Goal: Information Seeking & Learning: Learn about a topic

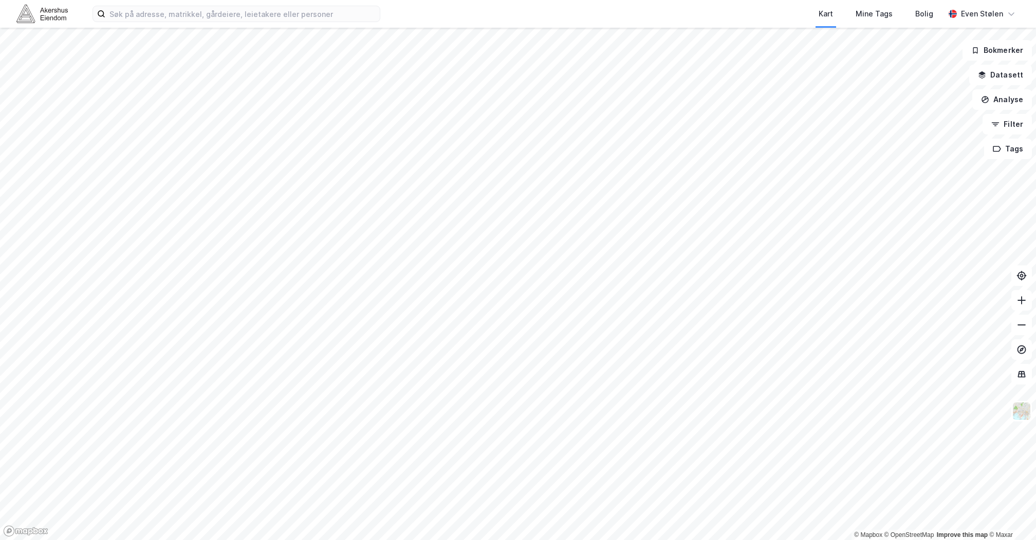
click at [33, 25] on div "Kart Mine Tags Bolig [PERSON_NAME]" at bounding box center [518, 14] width 1036 height 28
click at [23, 13] on img at bounding box center [41, 14] width 51 height 18
click at [49, 14] on img at bounding box center [41, 14] width 51 height 18
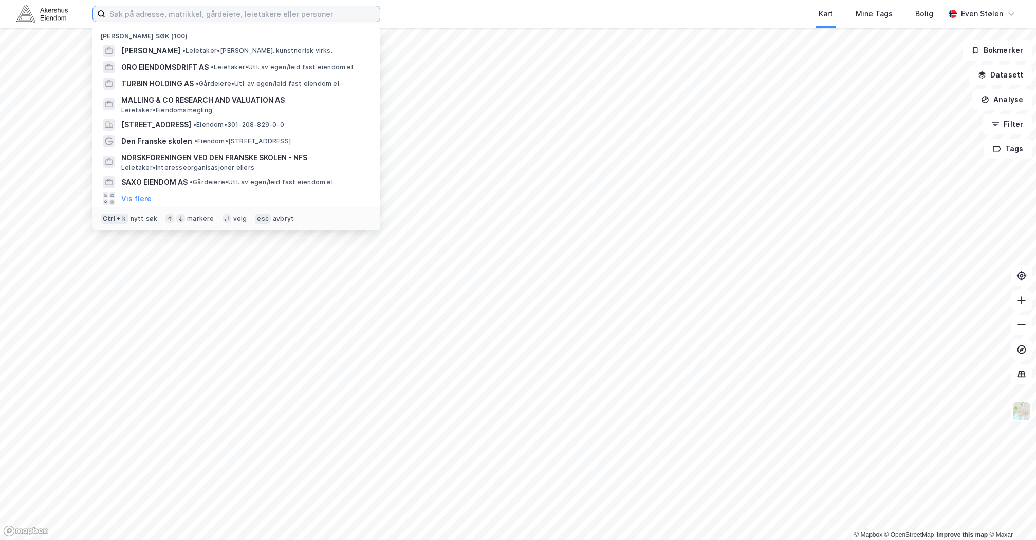
click at [200, 10] on input at bounding box center [242, 13] width 274 height 15
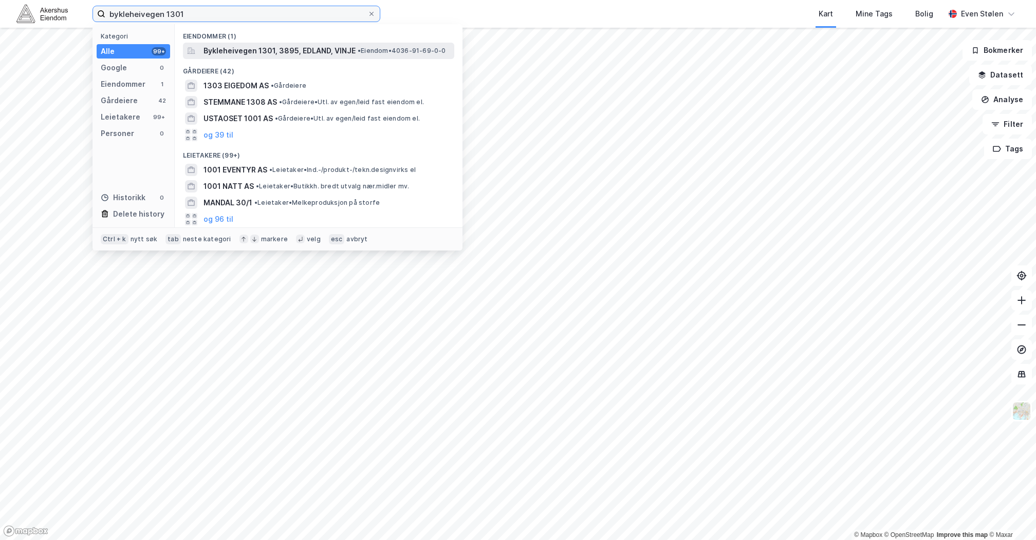
type input "bykleheivegen 1301"
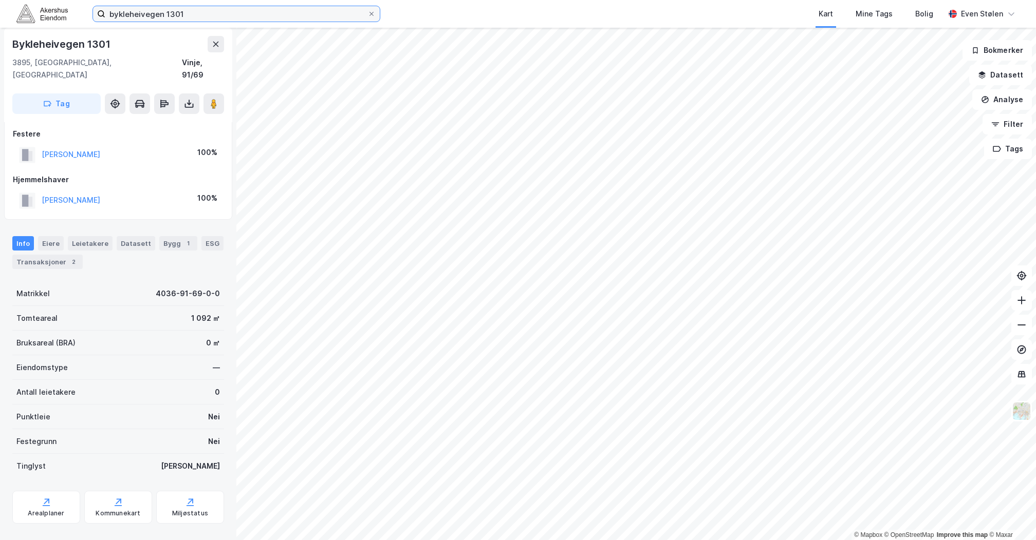
scroll to position [11, 0]
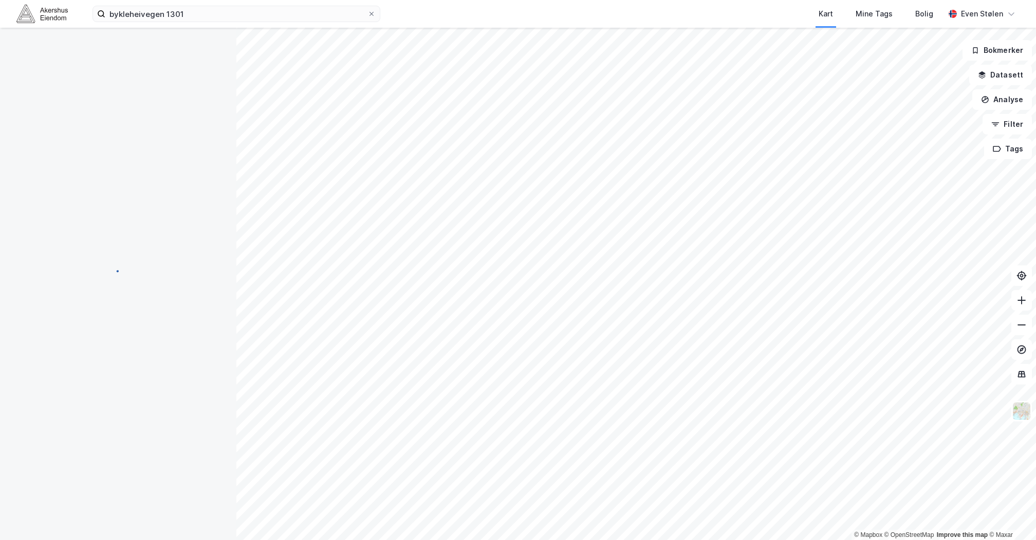
scroll to position [11, 0]
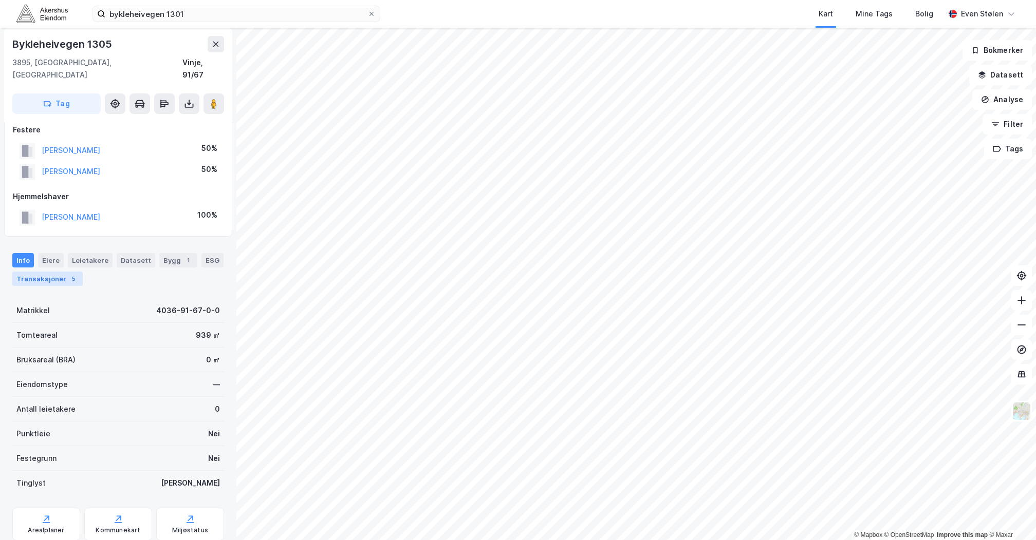
click at [69, 272] on div "Transaksjoner 5" at bounding box center [47, 279] width 70 height 14
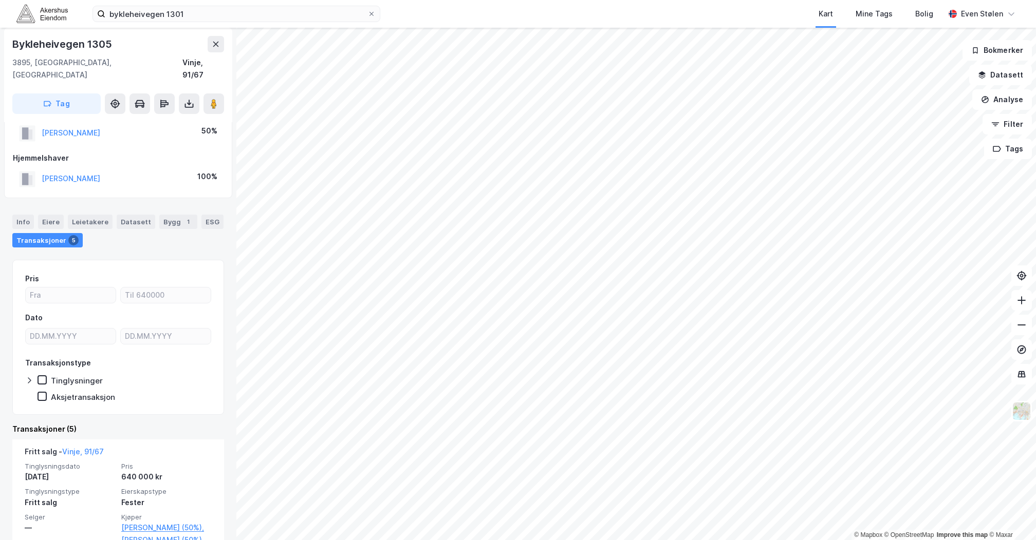
scroll to position [46, 0]
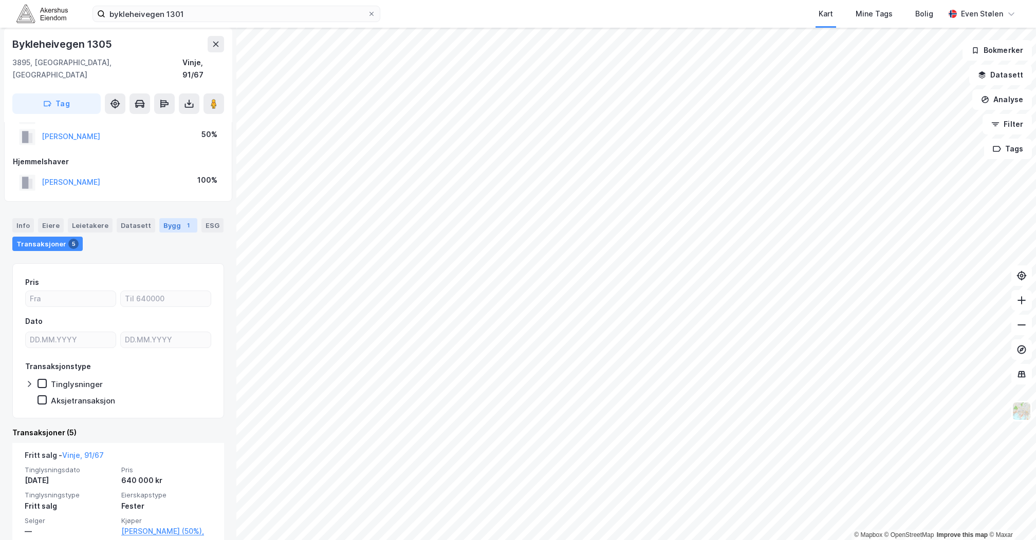
click at [168, 218] on div "Bygg 1" at bounding box center [178, 225] width 38 height 14
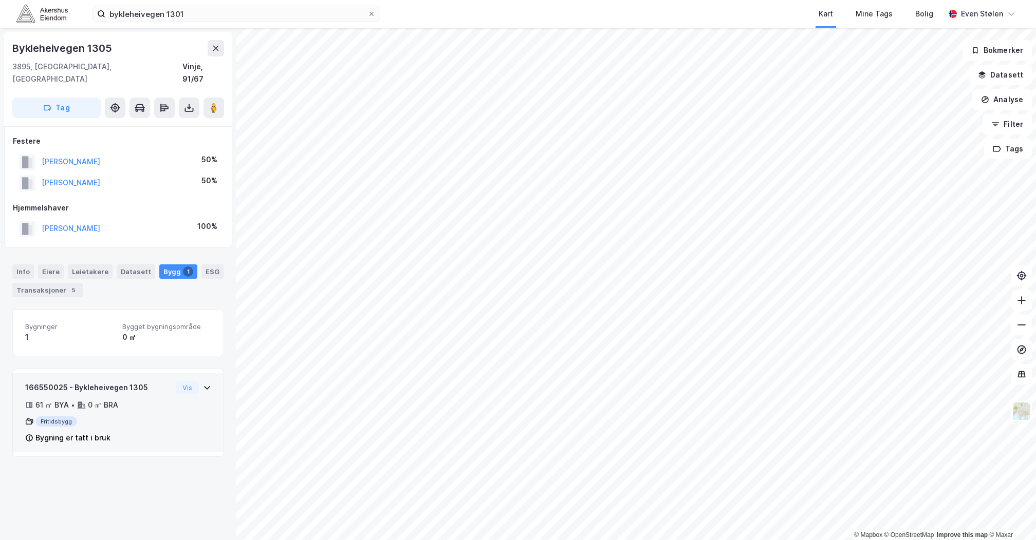
click at [174, 395] on div "166550025 - Bykleheivegen 1305 61 ㎡ BYA • 0 ㎡ BRA Fritidsbygg Bygning er tatt i…" at bounding box center [118, 417] width 186 height 71
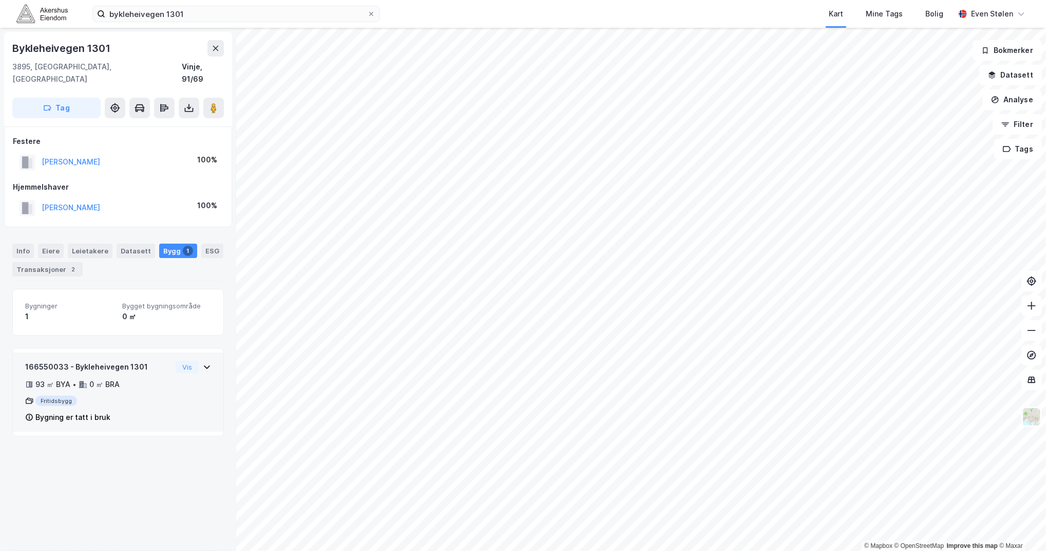
click at [204, 365] on icon at bounding box center [207, 367] width 6 height 4
click at [176, 361] on button "Vis" at bounding box center [187, 367] width 23 height 12
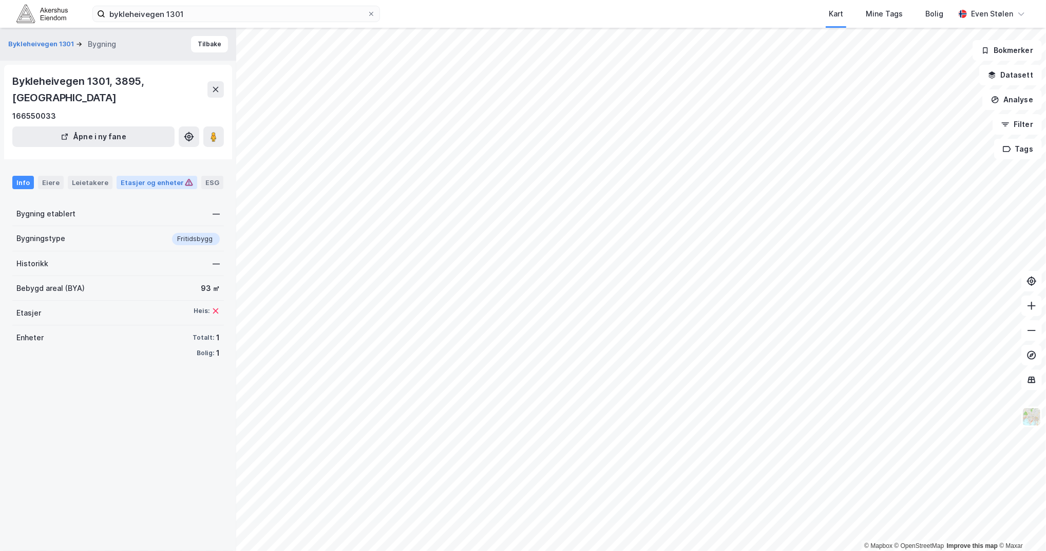
click at [158, 178] on div "Etasjer og enheter" at bounding box center [157, 182] width 72 height 9
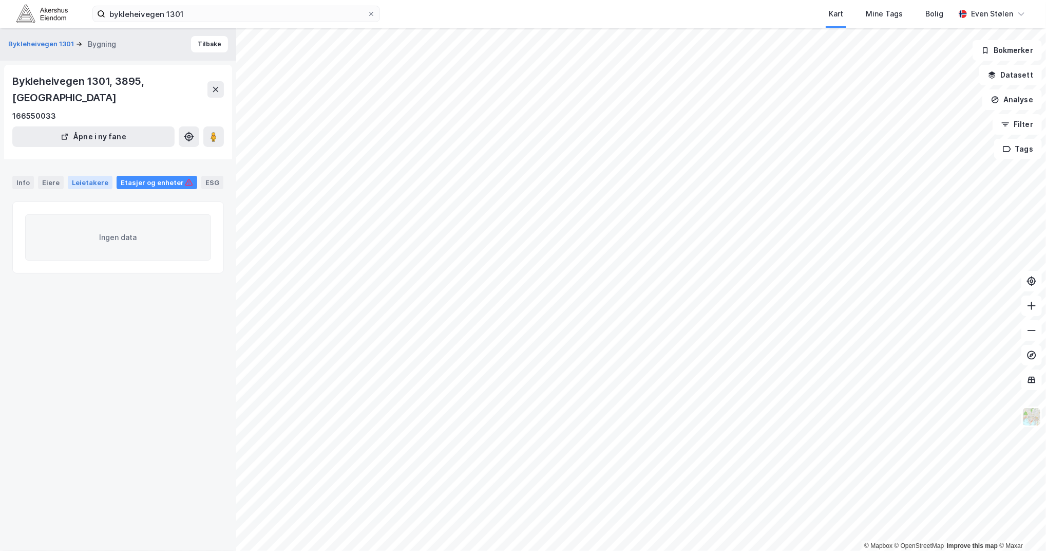
click at [82, 176] on div "Leietakere" at bounding box center [90, 182] width 45 height 13
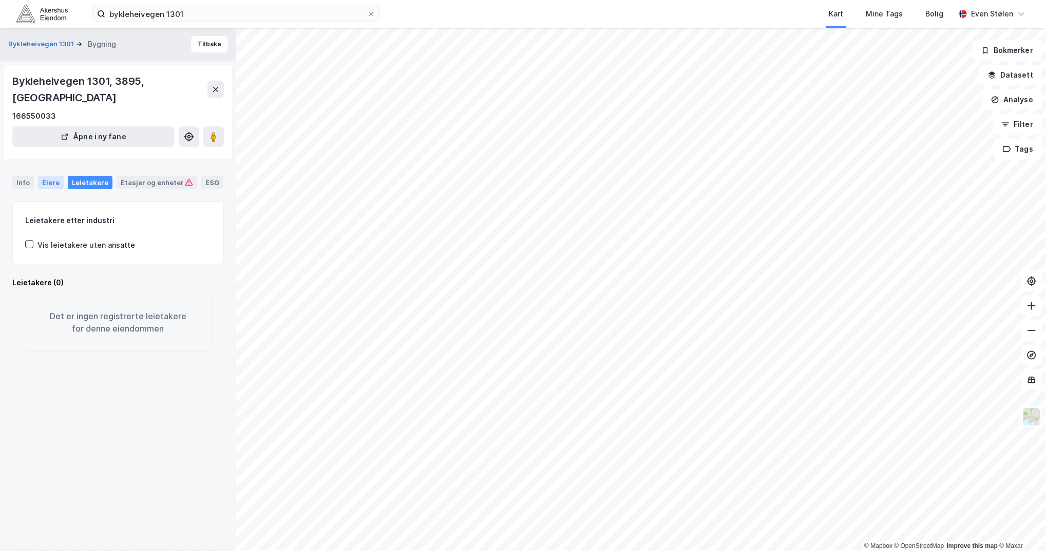
click at [50, 176] on div "Eiere" at bounding box center [51, 182] width 26 height 13
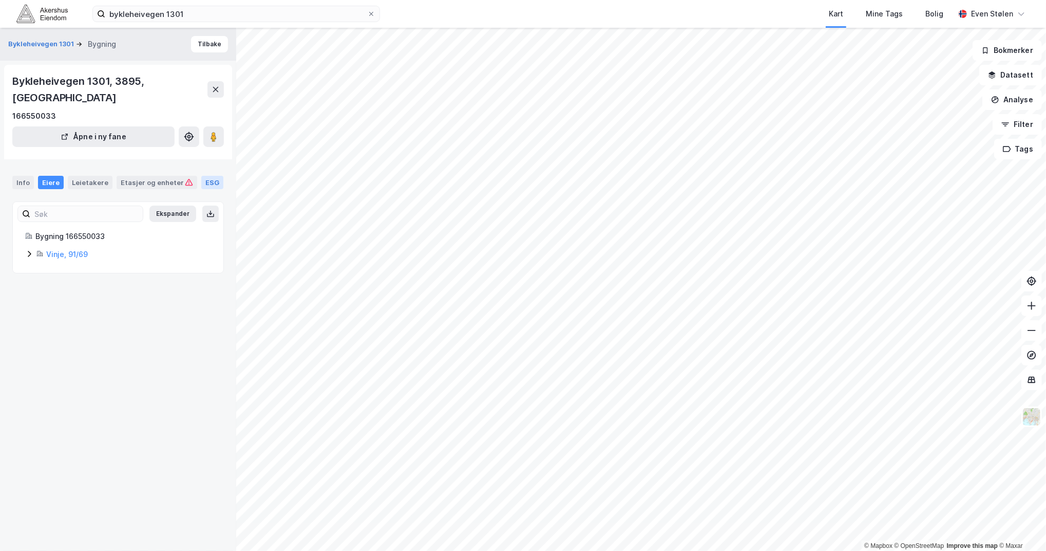
click at [201, 186] on div "ESG" at bounding box center [212, 182] width 22 height 13
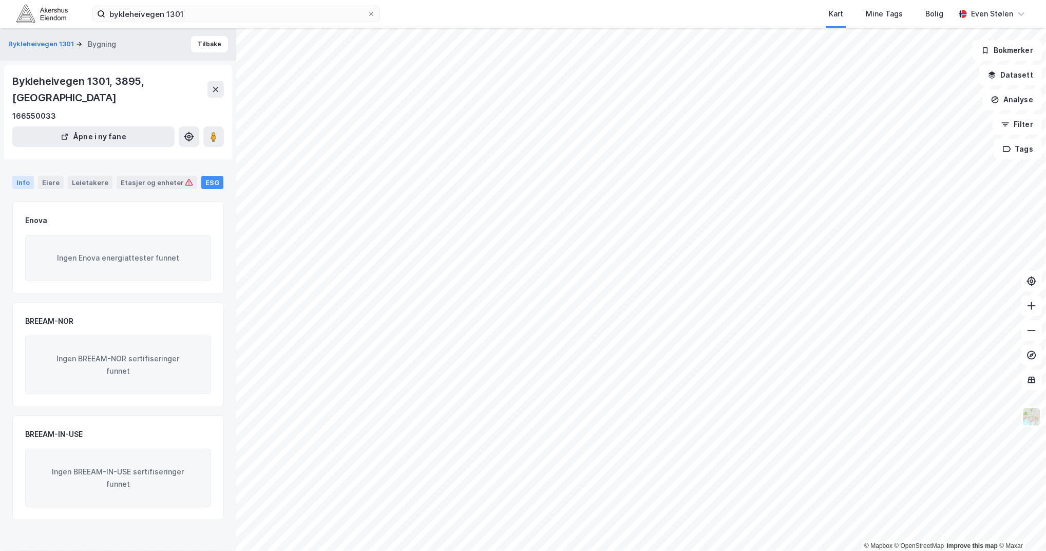
click at [27, 176] on div "Info" at bounding box center [23, 182] width 22 height 13
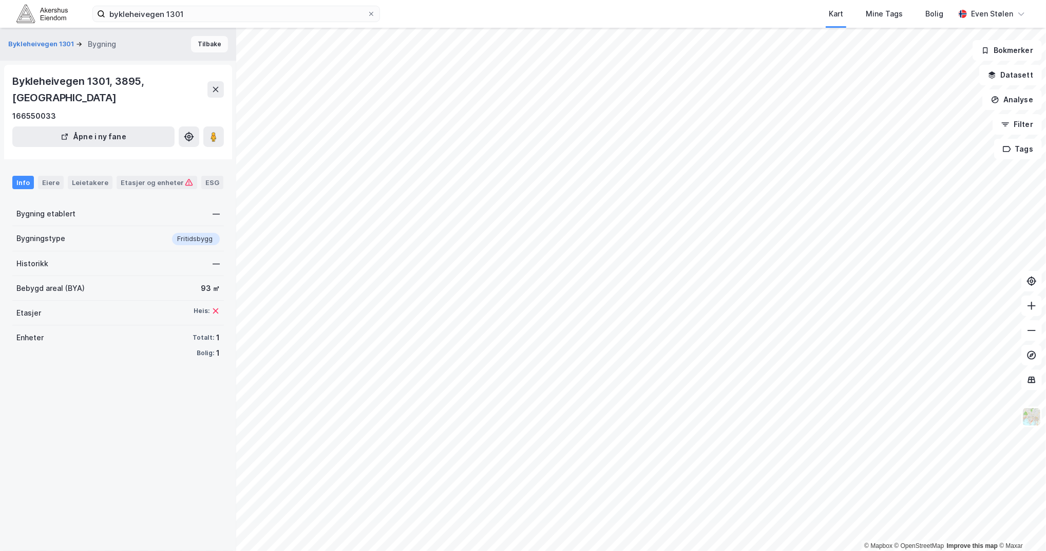
click at [201, 43] on button "Tilbake" at bounding box center [209, 44] width 37 height 16
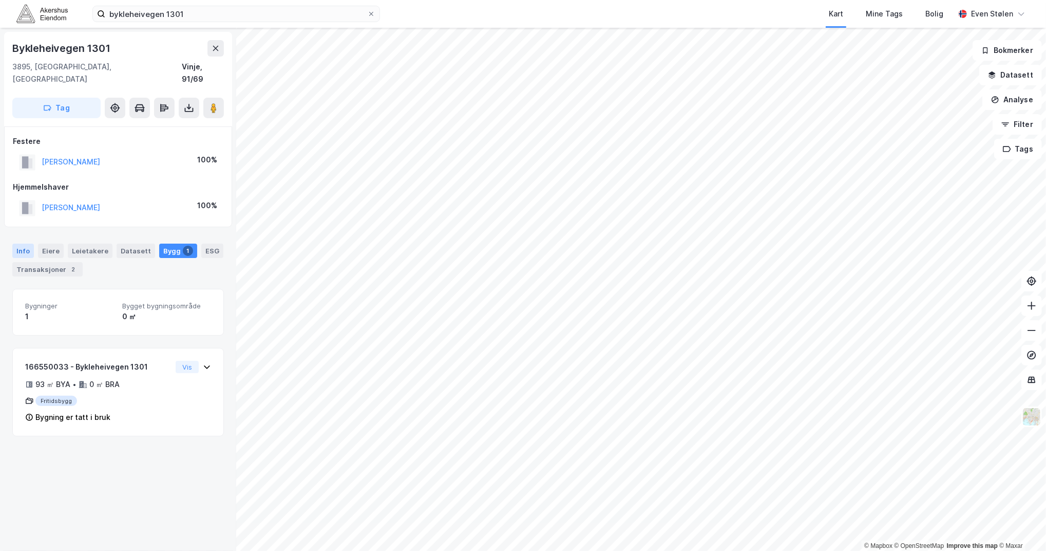
click at [14, 243] on div "Info" at bounding box center [23, 250] width 22 height 14
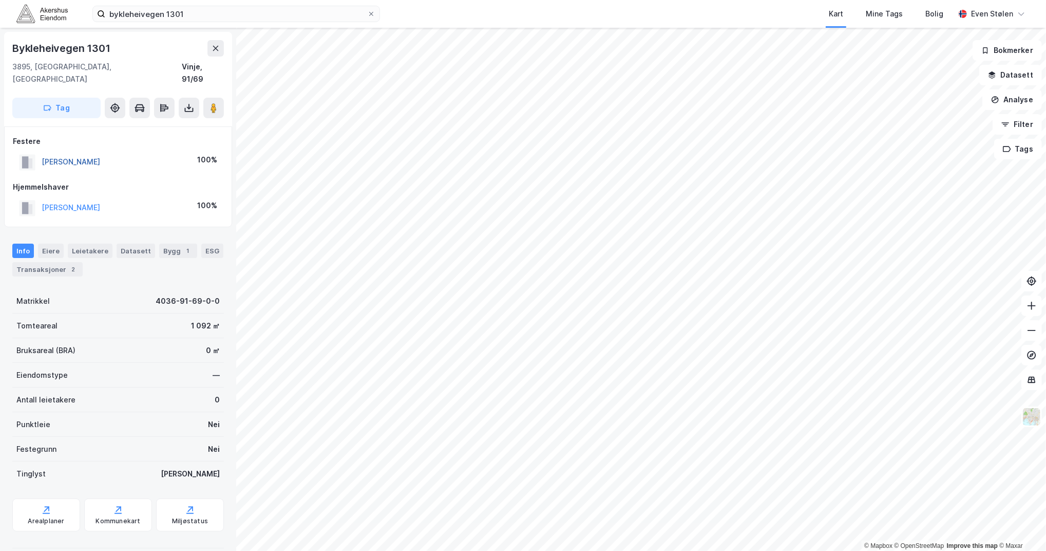
click at [0, 0] on button "[PERSON_NAME]" at bounding box center [0, 0] width 0 height 0
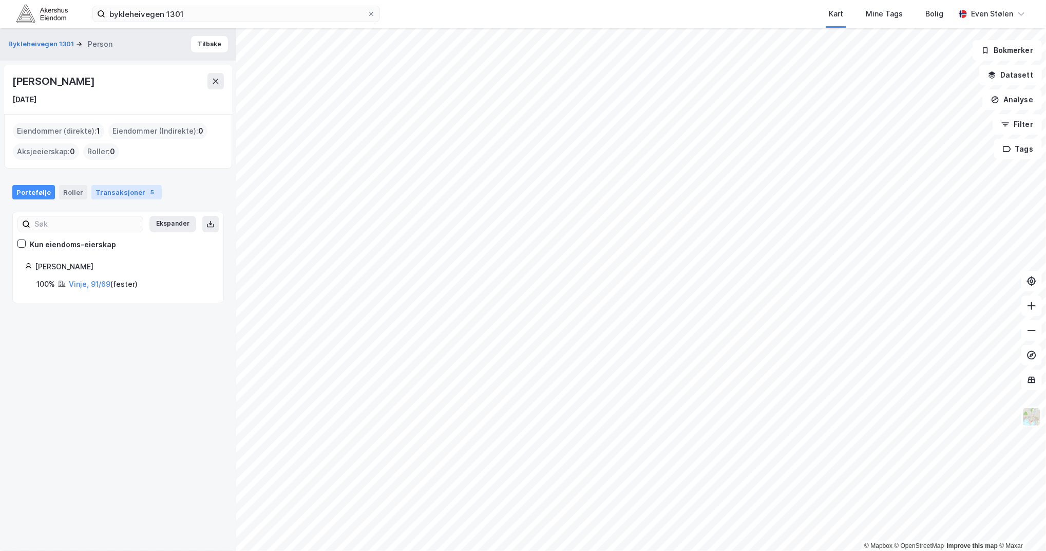
click at [118, 198] on div "Transaksjoner 5" at bounding box center [126, 192] width 70 height 14
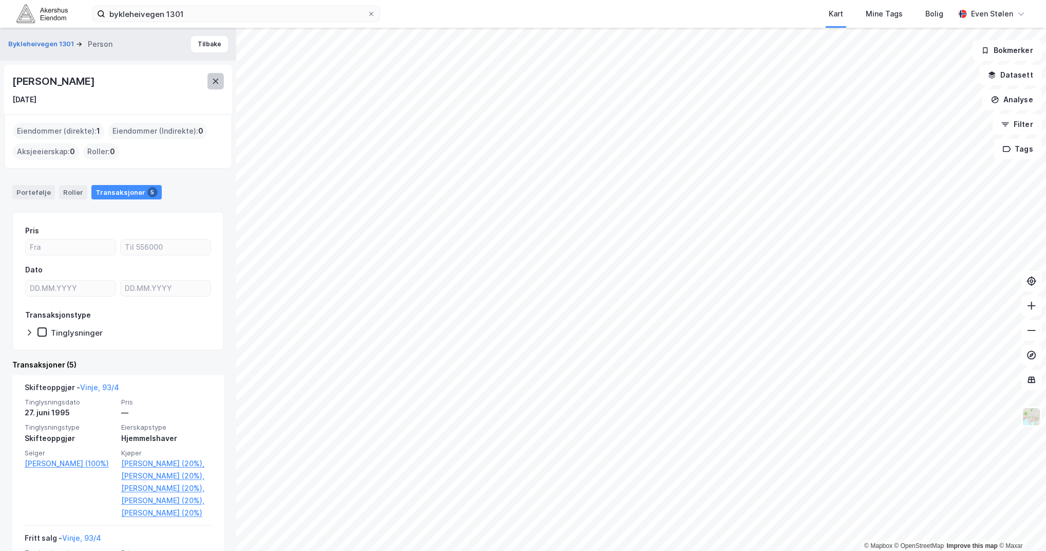
click at [222, 78] on button at bounding box center [216, 81] width 16 height 16
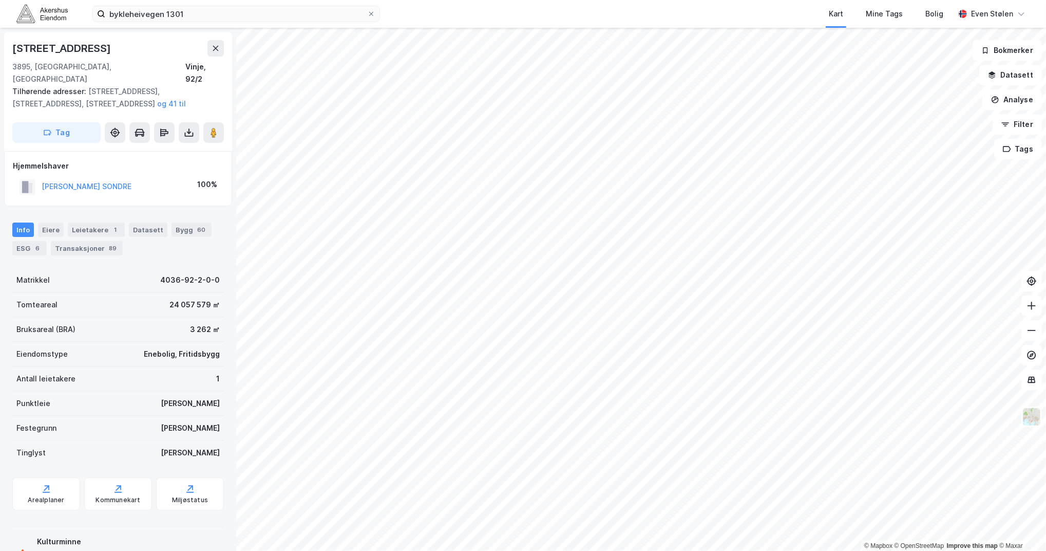
scroll to position [34, 0]
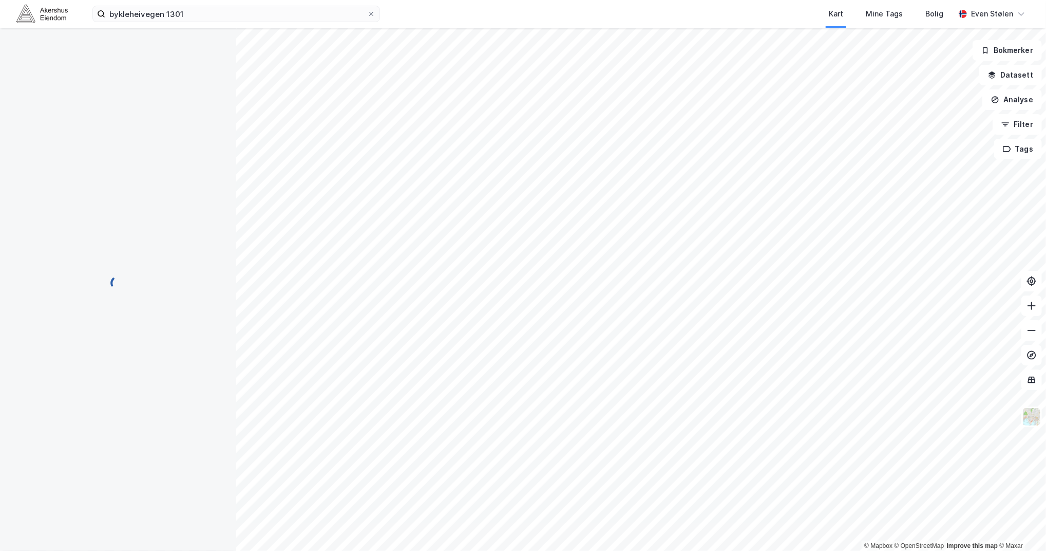
scroll to position [34, 0]
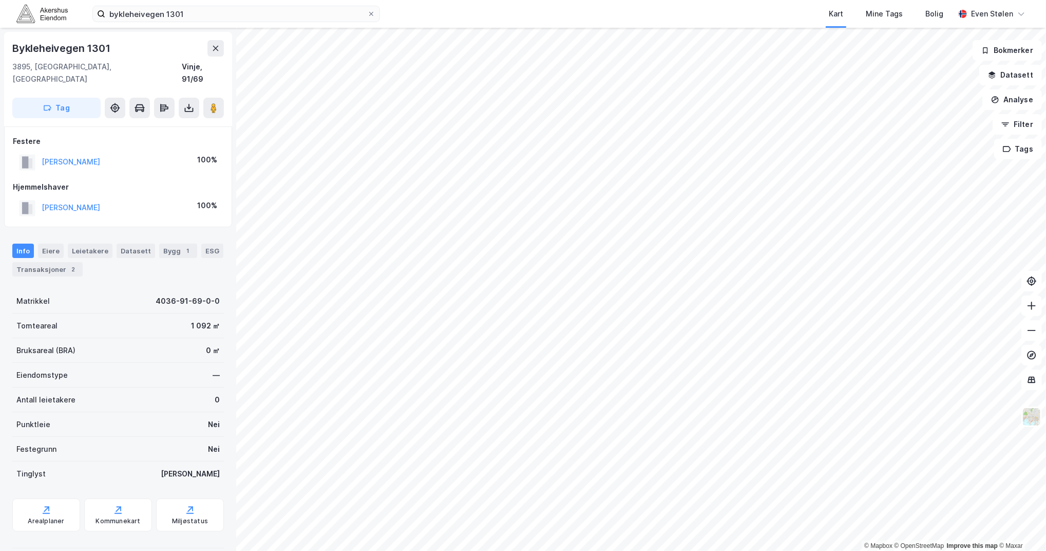
scroll to position [2, 0]
